Goal: Use online tool/utility: Utilize a website feature to perform a specific function

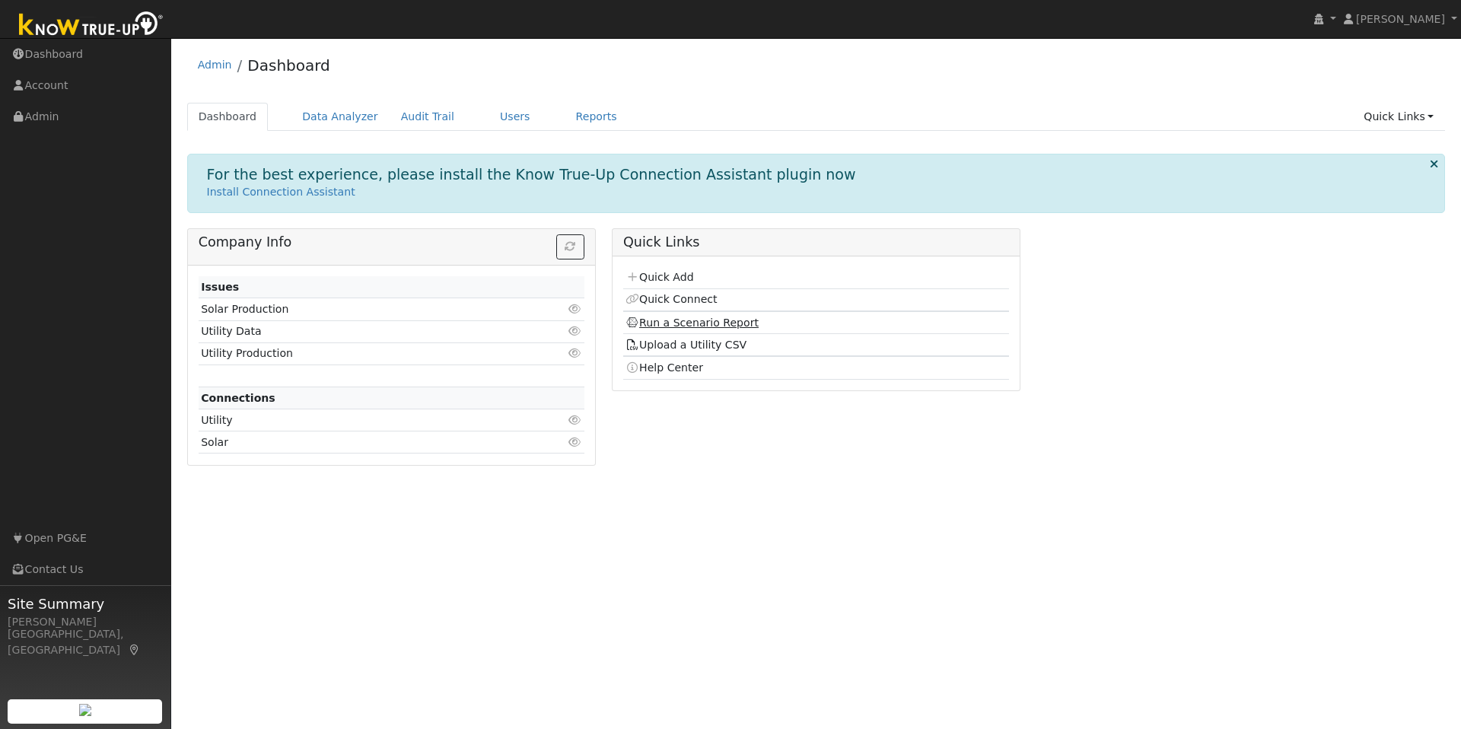
click at [694, 316] on link "Run a Scenario Report" at bounding box center [691, 322] width 133 height 12
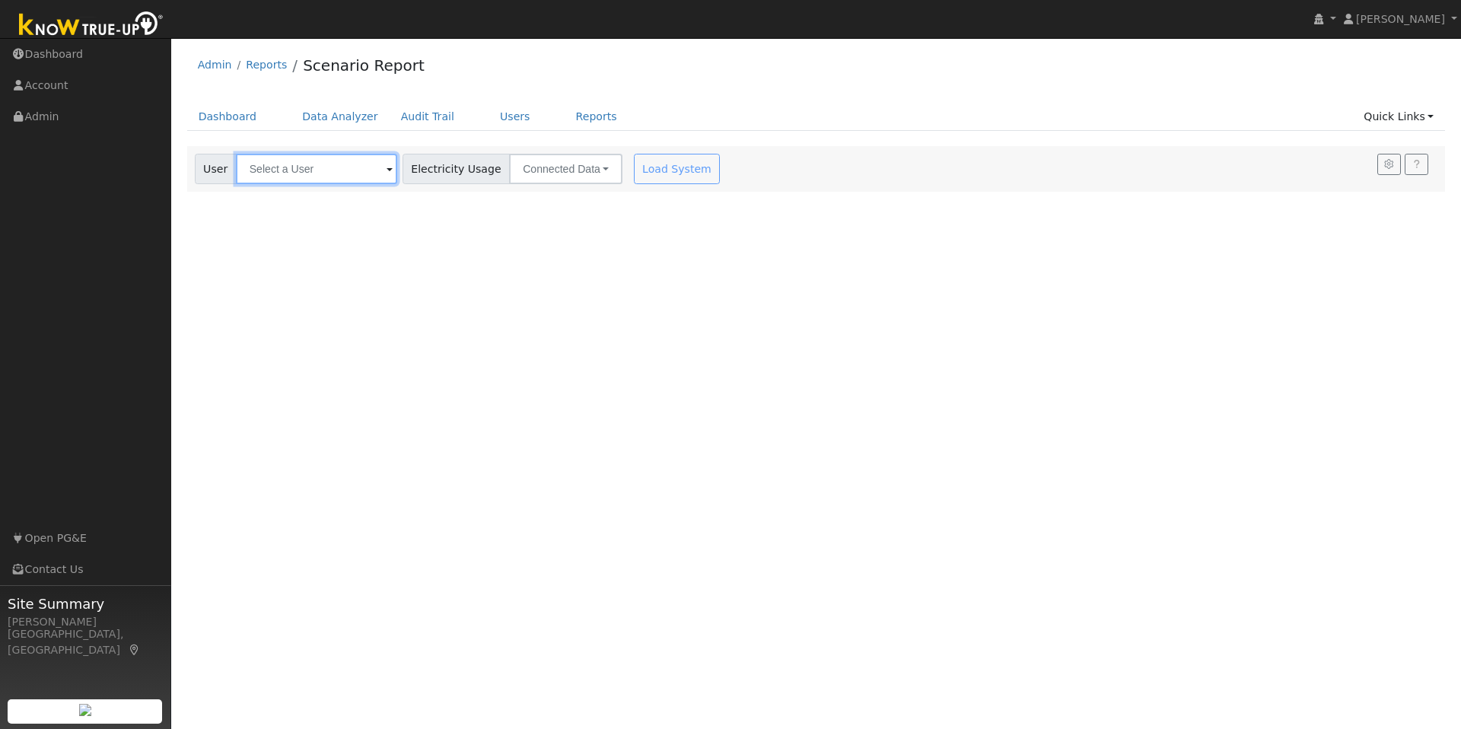
click at [338, 177] on input "text" at bounding box center [316, 169] width 161 height 30
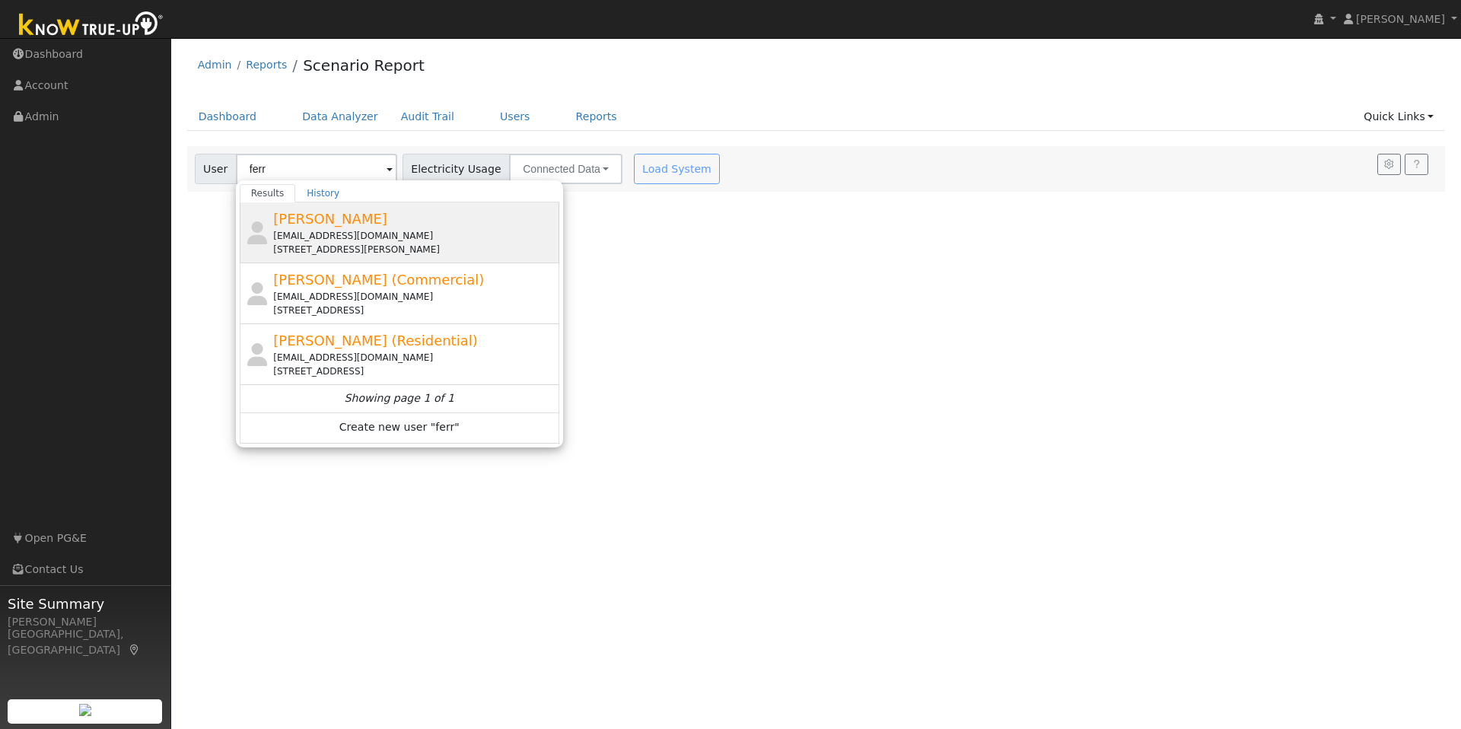
click at [323, 225] on span "Teresa Ferracci" at bounding box center [330, 219] width 114 height 16
type input "Teresa Ferracci"
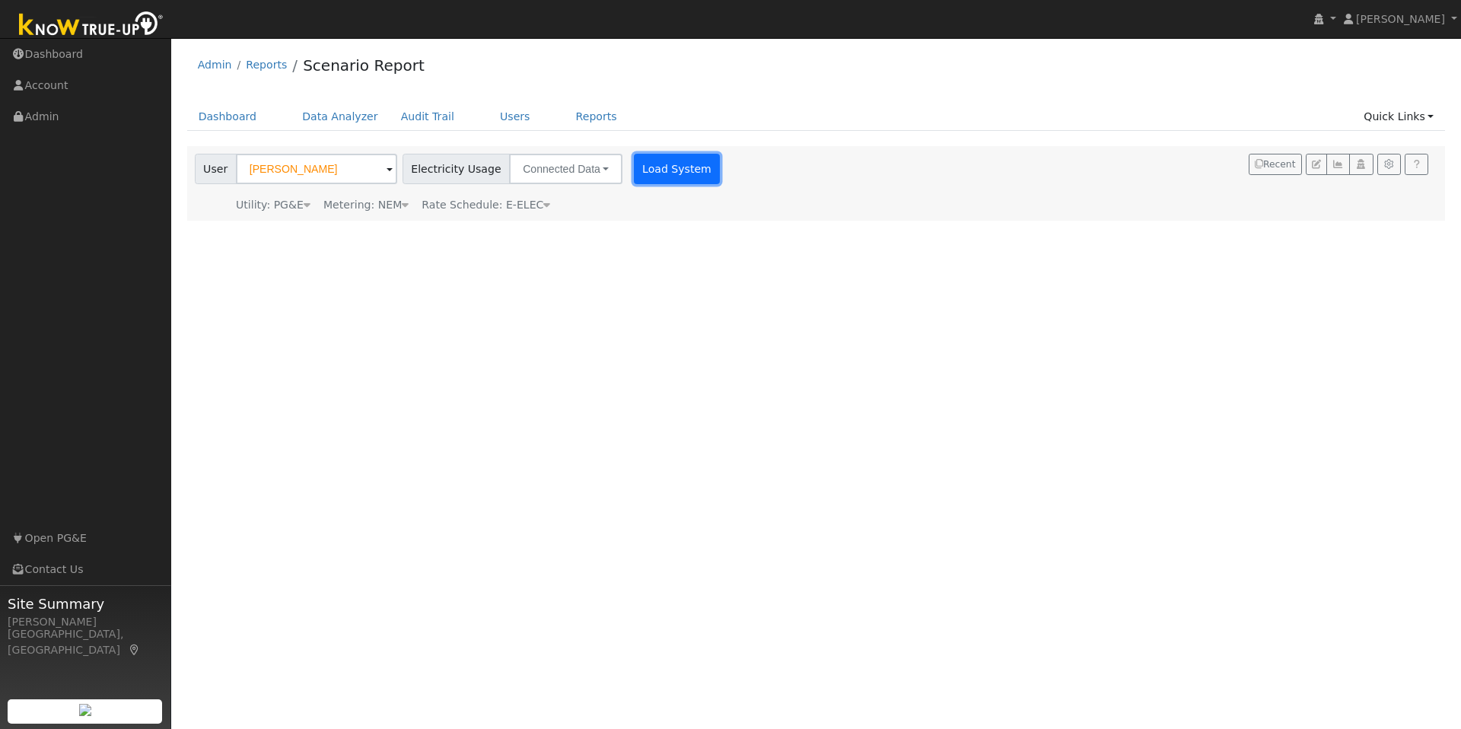
click at [645, 167] on button "Load System" at bounding box center [677, 169] width 87 height 30
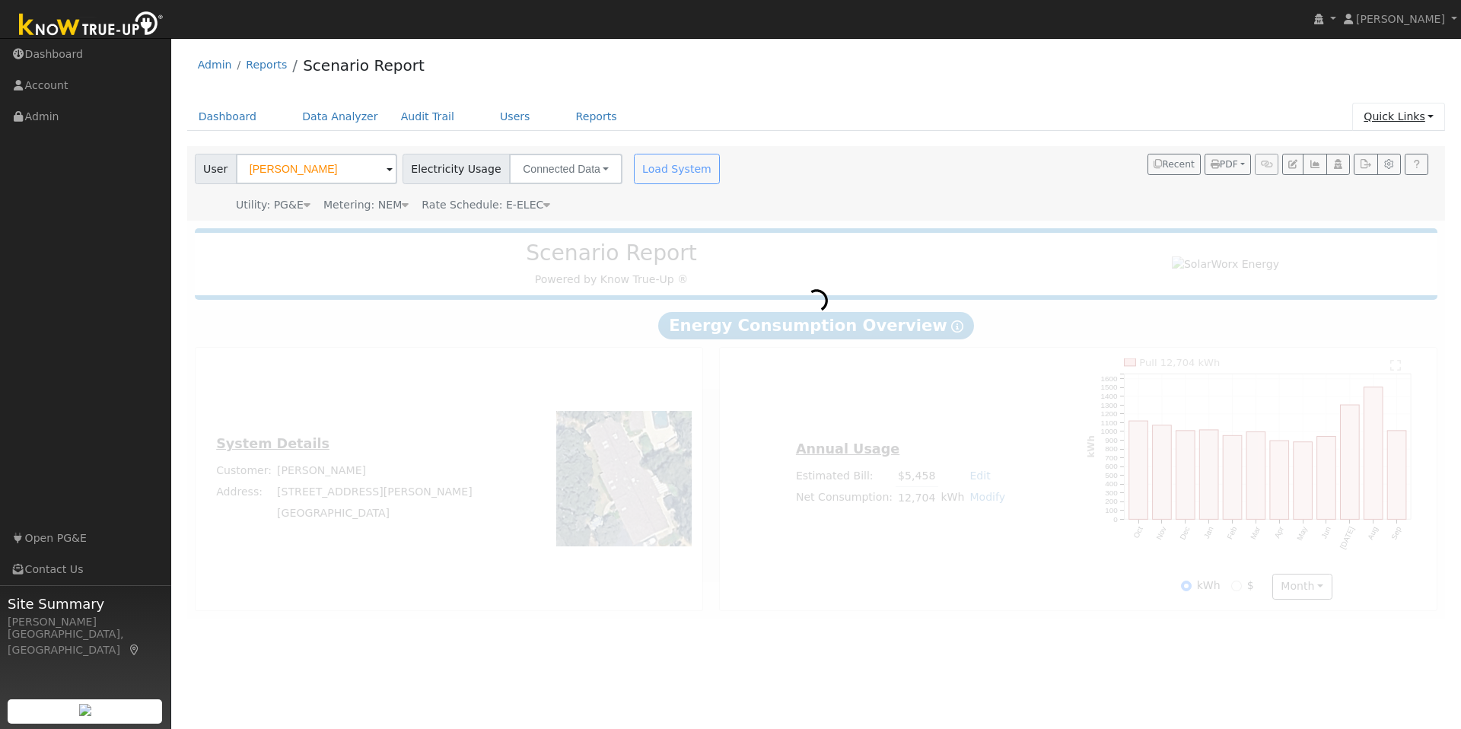
click at [1382, 114] on link "Quick Links" at bounding box center [1398, 117] width 93 height 28
click at [1328, 100] on div "Admin Reports Scenario Report Dashboard Data Analyzer Audit Trail Users Reports…" at bounding box center [816, 332] width 1274 height 573
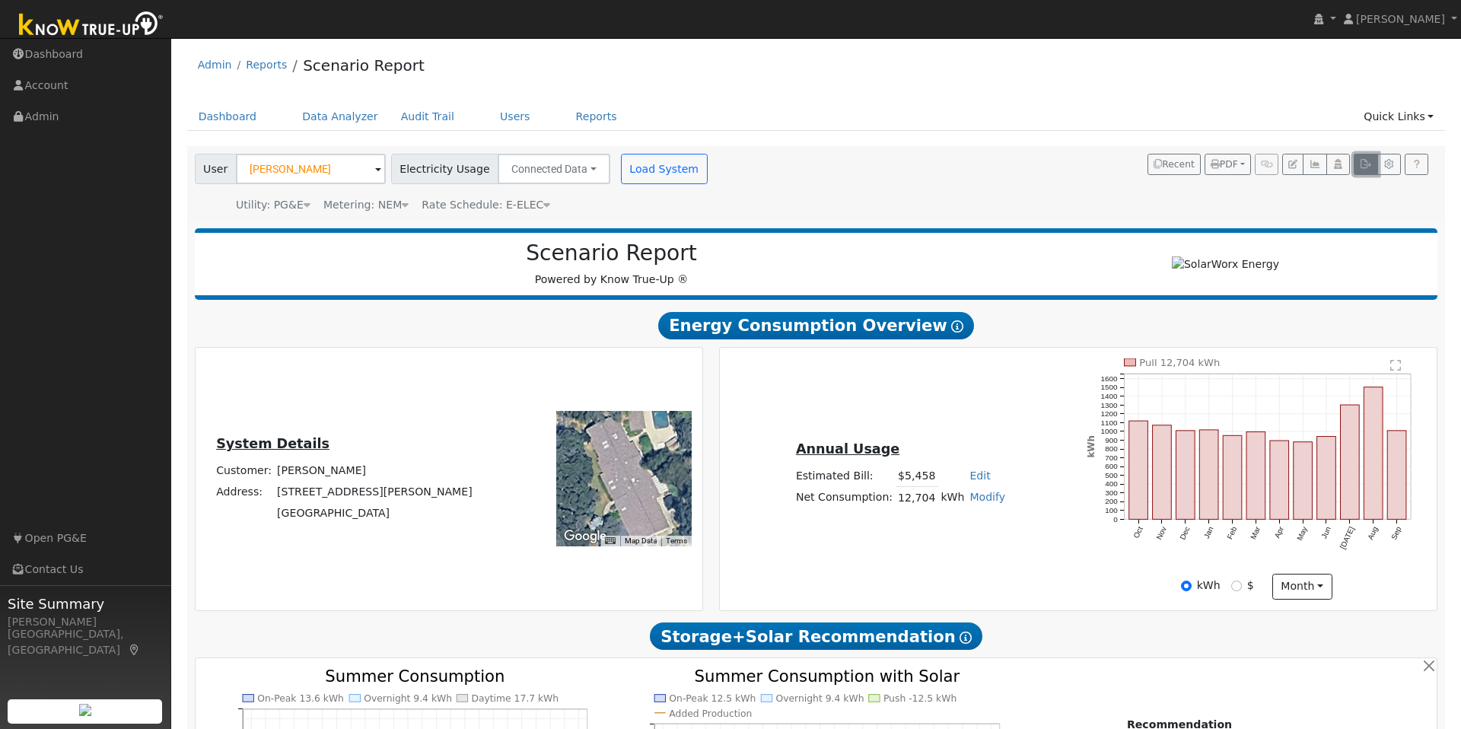
click at [1363, 165] on icon "button" at bounding box center [1365, 164] width 11 height 9
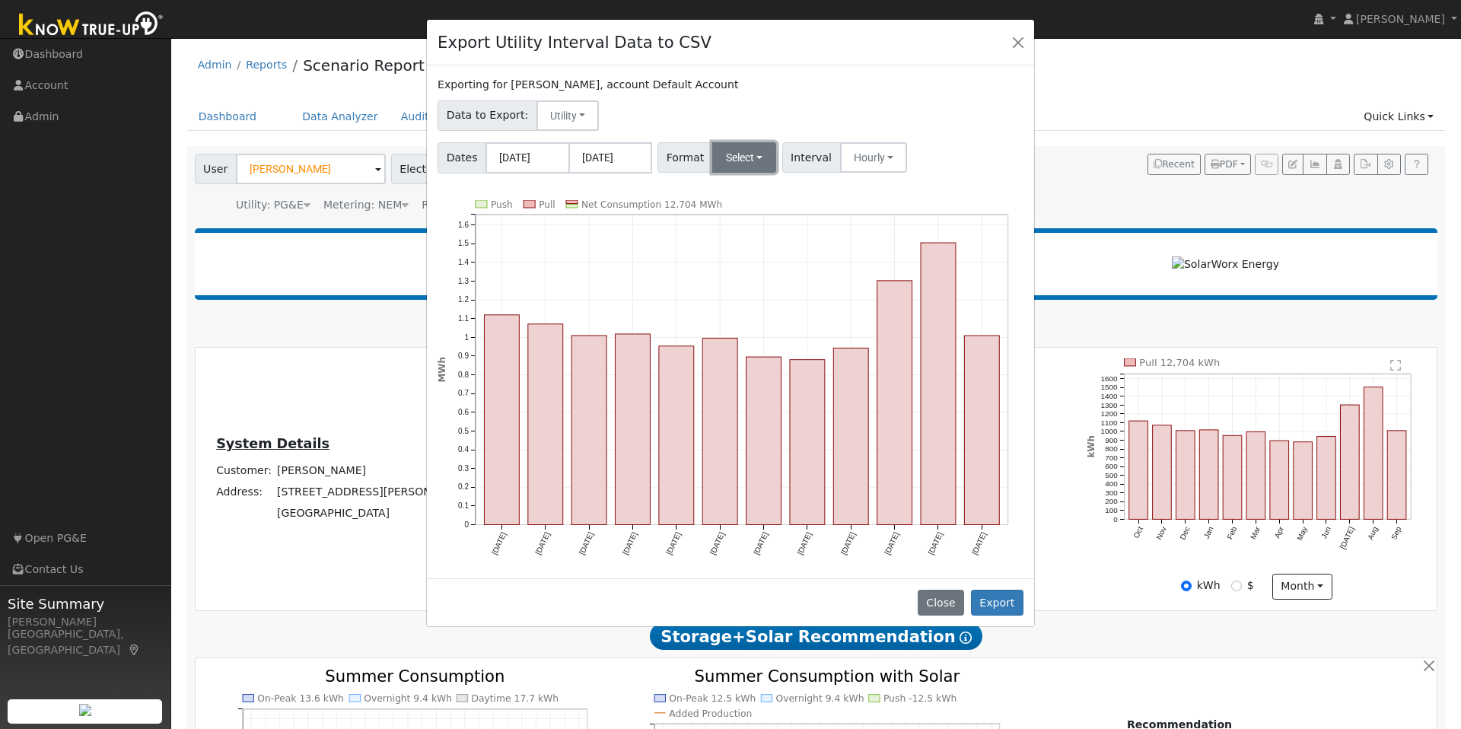
click at [734, 159] on button "Select" at bounding box center [744, 157] width 65 height 30
click at [743, 186] on link "Generic" at bounding box center [764, 190] width 109 height 21
click at [1000, 611] on button "Export" at bounding box center [997, 603] width 52 height 26
